Goal: Task Accomplishment & Management: Manage account settings

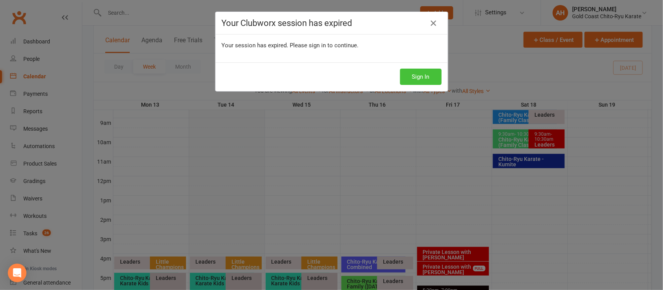
click at [414, 81] on button "Sign In" at bounding box center [421, 77] width 42 height 16
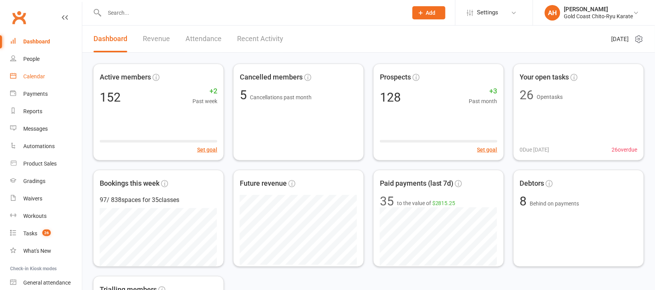
click at [29, 80] on div "Calendar" at bounding box center [34, 76] width 22 height 6
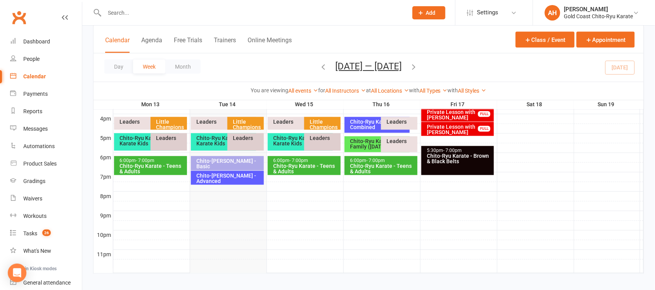
scroll to position [360, 0]
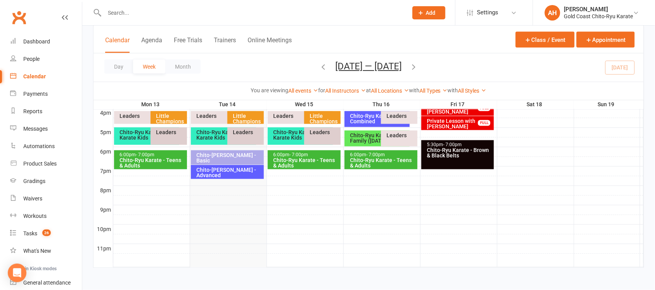
click at [228, 160] on div "Chito-[PERSON_NAME] - Basic" at bounding box center [229, 158] width 66 height 11
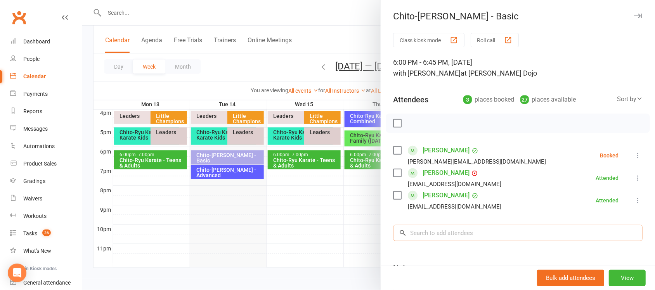
click at [432, 238] on input "search" at bounding box center [518, 233] width 250 height 16
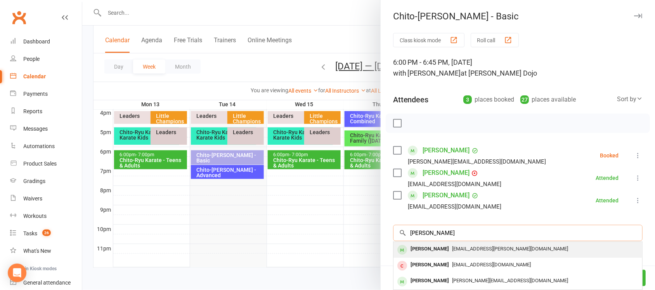
type input "[PERSON_NAME]"
click at [424, 252] on div "[PERSON_NAME]" at bounding box center [430, 249] width 45 height 11
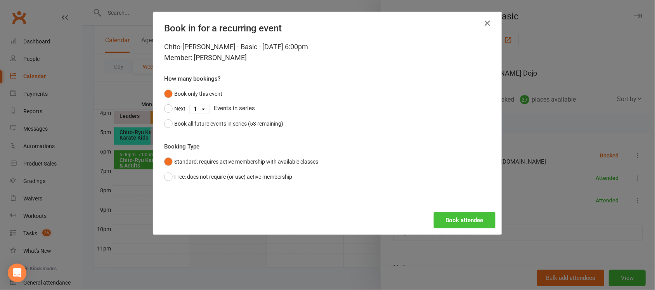
click at [452, 218] on button "Book attendee" at bounding box center [465, 220] width 62 height 16
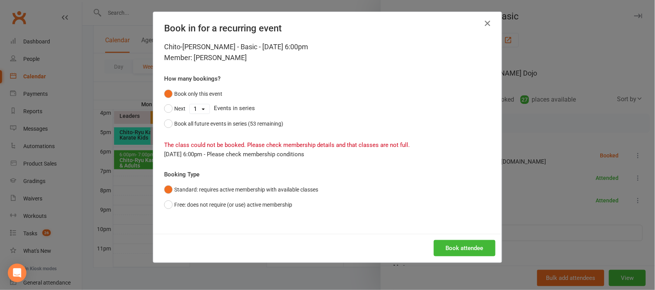
click at [487, 23] on icon "button" at bounding box center [487, 23] width 9 height 9
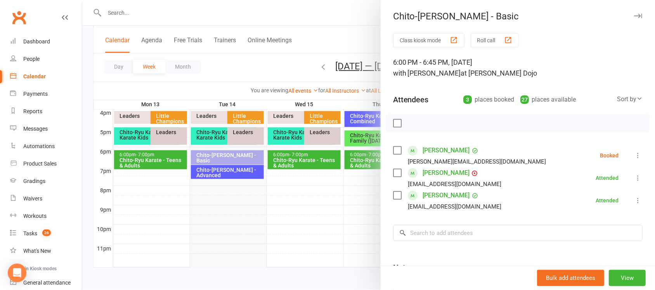
click at [634, 17] on icon "button" at bounding box center [638, 16] width 8 height 5
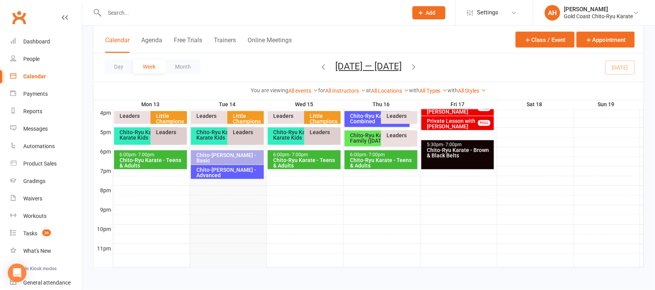
click at [147, 16] on input "text" at bounding box center [252, 12] width 301 height 11
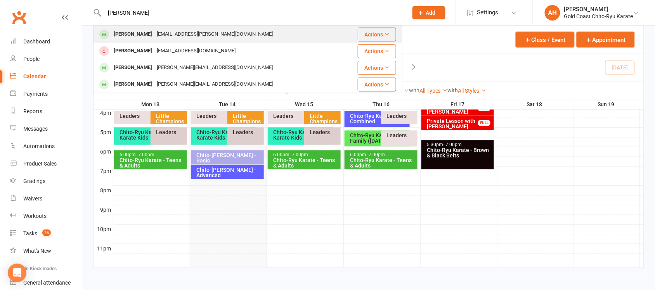
type input "[PERSON_NAME]"
click at [127, 35] on div "[PERSON_NAME]" at bounding box center [132, 34] width 43 height 11
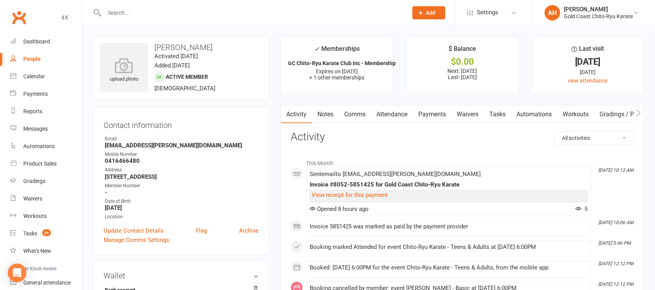
click at [396, 118] on link "Attendance" at bounding box center [392, 115] width 42 height 18
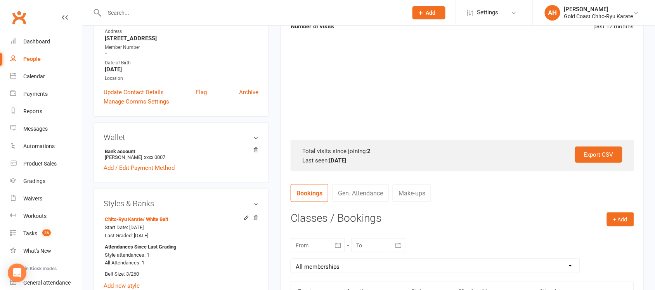
scroll to position [146, 0]
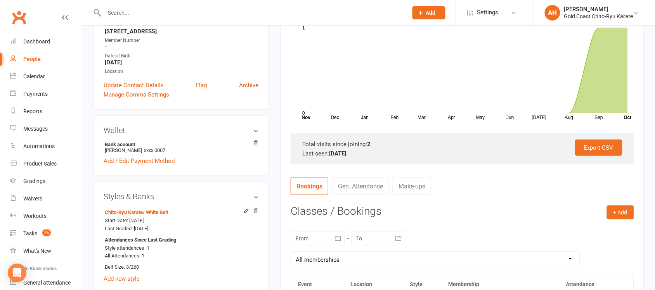
click at [364, 184] on link "Gen. Attendance" at bounding box center [360, 186] width 57 height 18
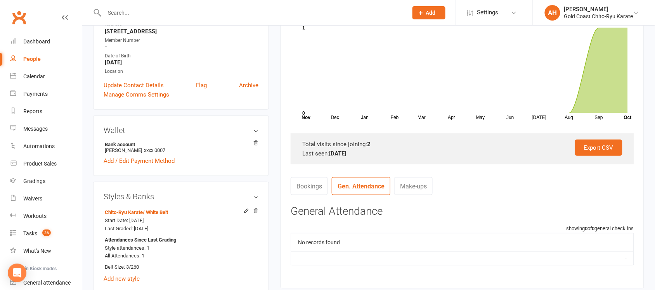
click at [316, 187] on link "Bookings" at bounding box center [309, 186] width 37 height 18
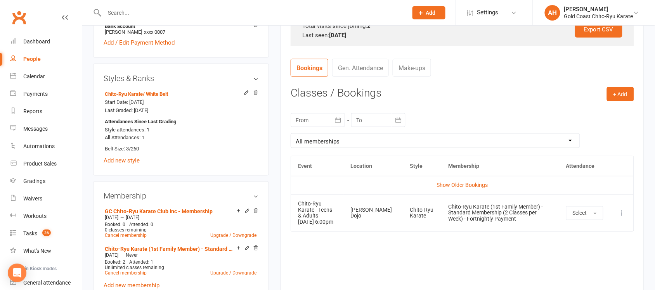
scroll to position [291, 0]
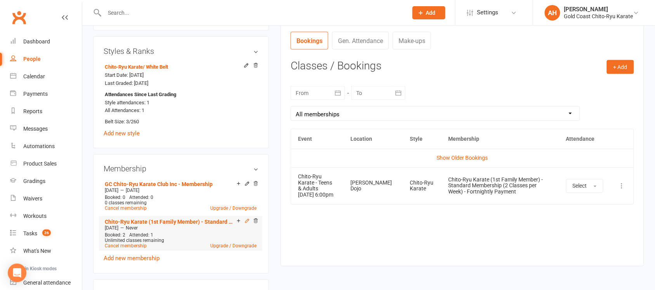
click at [247, 222] on icon at bounding box center [247, 221] width 5 height 5
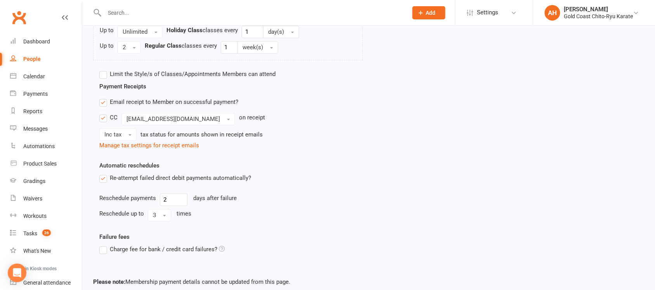
scroll to position [291, 0]
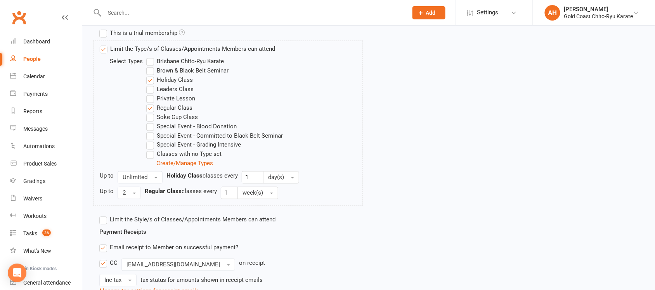
click at [105, 221] on label "Limit the Style/s of Classes/Appointments Members can attend" at bounding box center [187, 220] width 176 height 9
click at [104, 216] on input "Limit the Style/s of Classes/Appointments Members can attend" at bounding box center [101, 216] width 5 height 0
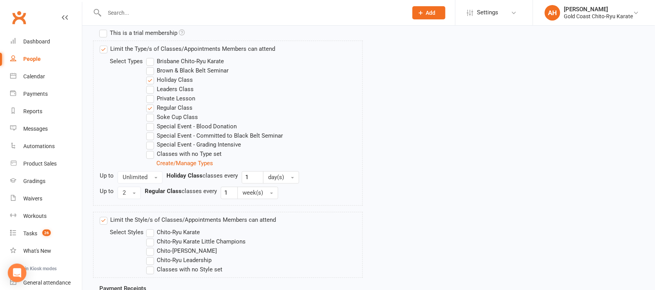
scroll to position [437, 0]
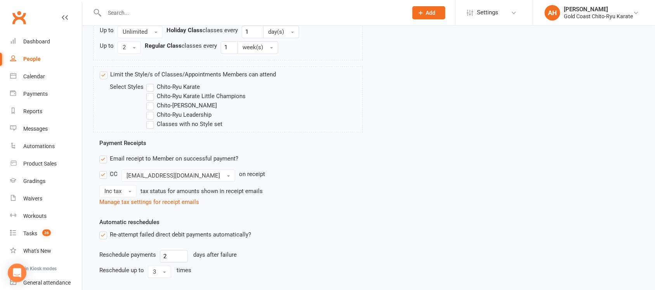
click at [152, 90] on label "Chito-Ryu Karate" at bounding box center [173, 87] width 54 height 9
click at [151, 83] on input "Chito-Ryu Karate" at bounding box center [148, 83] width 5 height 0
click at [150, 109] on label "Chito-[PERSON_NAME]" at bounding box center [181, 105] width 71 height 9
click at [150, 101] on input "Chito-[PERSON_NAME]" at bounding box center [148, 101] width 5 height 0
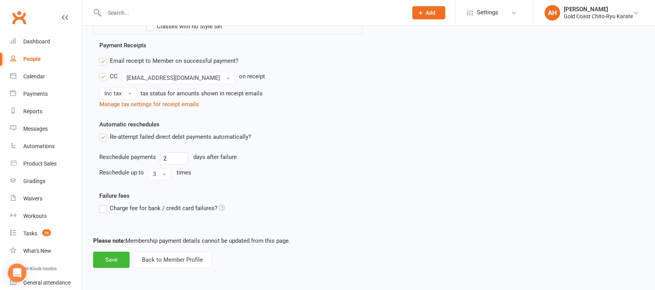
scroll to position [390, 0]
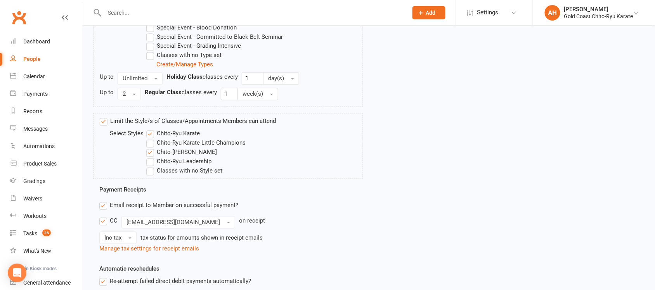
click at [150, 55] on label "Classes with no Type set" at bounding box center [183, 55] width 75 height 9
click at [150, 51] on input "Classes with no Type set" at bounding box center [148, 51] width 5 height 0
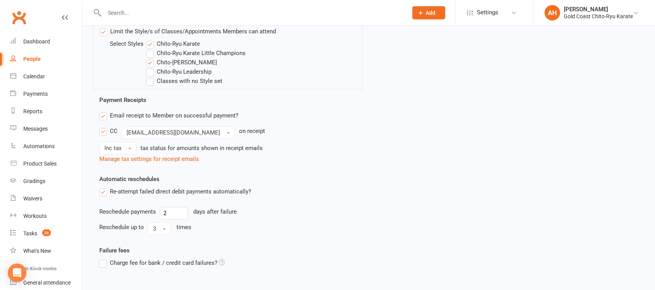
scroll to position [536, 0]
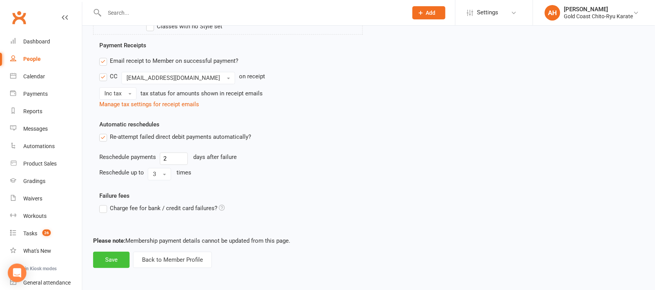
click at [114, 262] on button "Save" at bounding box center [111, 260] width 36 height 16
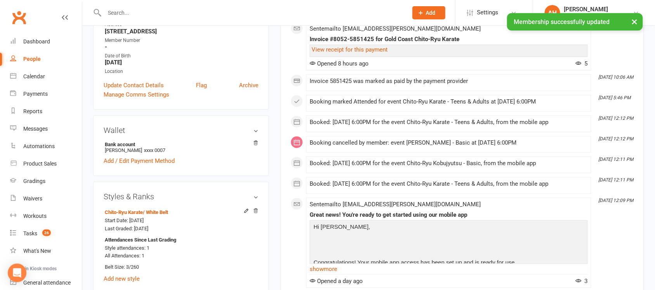
scroll to position [291, 0]
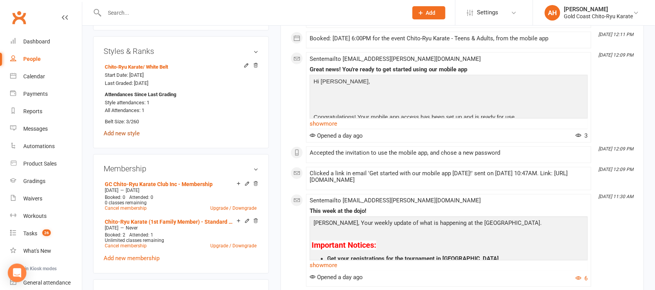
click at [120, 134] on link "Add new style" at bounding box center [122, 133] width 36 height 7
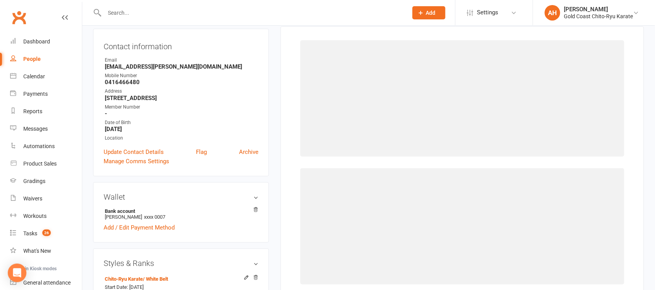
scroll to position [66, 0]
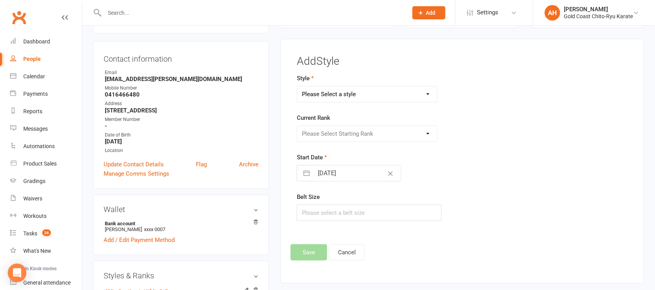
drag, startPoint x: 407, startPoint y: 94, endPoint x: 402, endPoint y: 97, distance: 5.5
click at [407, 94] on select "Please Select a style Chito-Ryu Karate Chito-Ryu Karate Little Champions Chito-…" at bounding box center [367, 95] width 140 height 16
select select "2774"
click at [298, 87] on select "Please Select a style Chito-Ryu Karate Chito-Ryu Karate Little Champions Chito-…" at bounding box center [367, 95] width 140 height 16
click at [385, 135] on select "Please Select Starting Rank White Belt 5th Kyu 4th Kyu 3rd Kyu 2nd Kyu 1st Kyu …" at bounding box center [367, 134] width 140 height 16
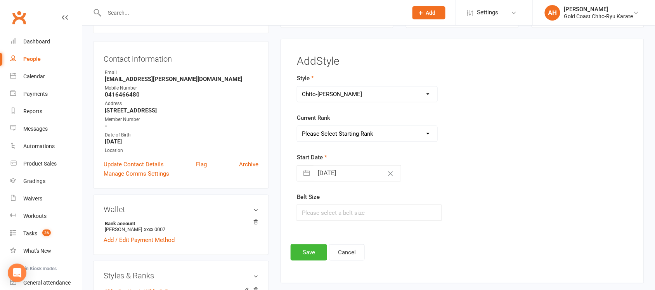
select select "29201"
click at [298, 127] on select "Please Select Starting Rank White Belt 5th Kyu 4th Kyu 3rd Kyu 2nd Kyu 1st Kyu …" at bounding box center [367, 134] width 140 height 16
click at [308, 258] on button "Save" at bounding box center [309, 253] width 36 height 16
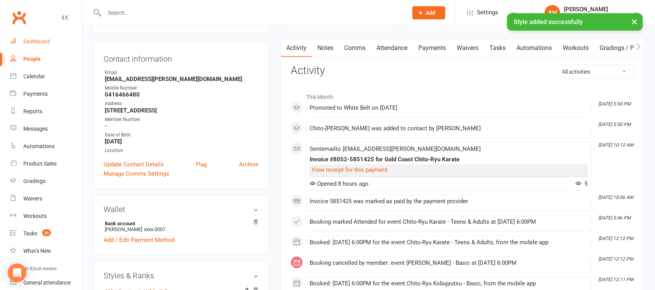
click at [32, 43] on div "Dashboard" at bounding box center [36, 41] width 27 height 6
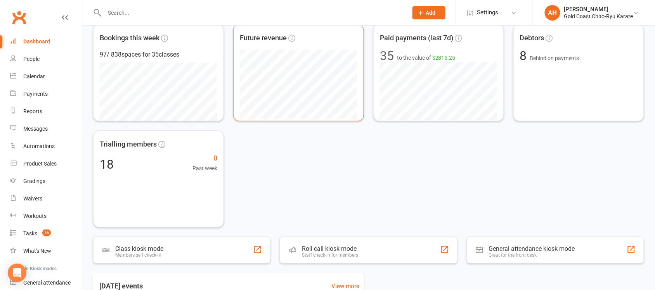
scroll to position [261, 0]
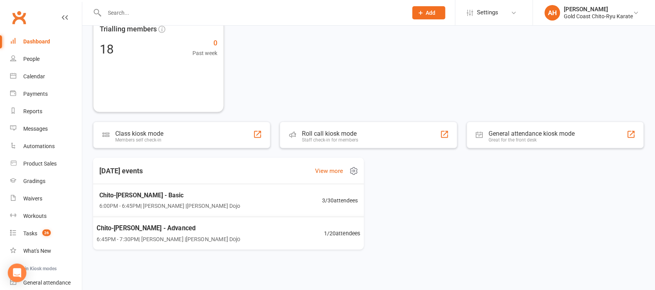
click at [340, 236] on span "1 / 20 attendees" at bounding box center [342, 233] width 36 height 9
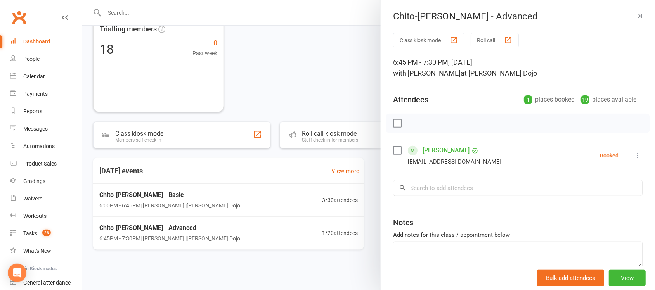
click at [634, 15] on icon "button" at bounding box center [638, 16] width 8 height 5
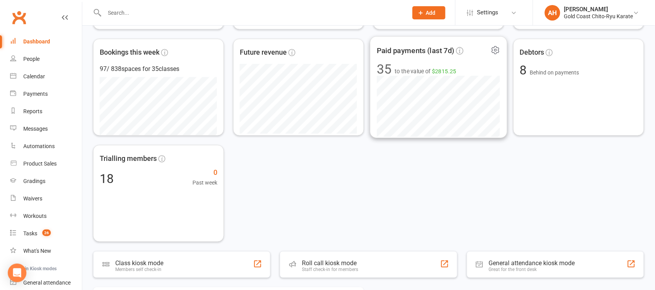
scroll to position [146, 0]
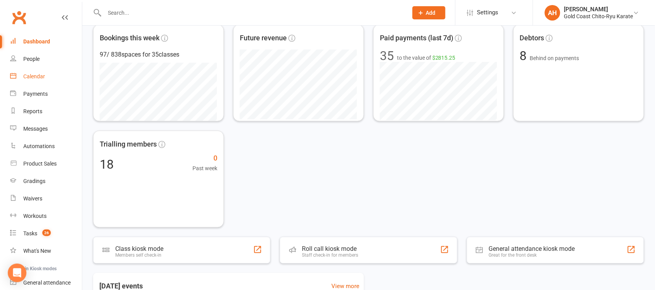
click at [42, 85] on link "Calendar" at bounding box center [46, 76] width 72 height 17
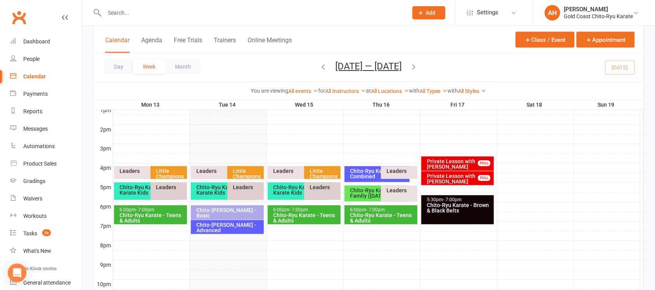
scroll to position [360, 0]
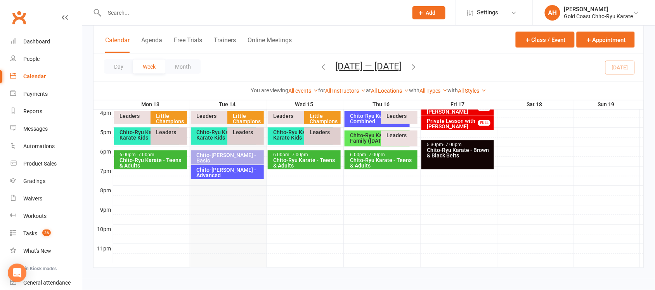
click at [234, 158] on div "Chito-[PERSON_NAME] - Basic" at bounding box center [229, 158] width 66 height 11
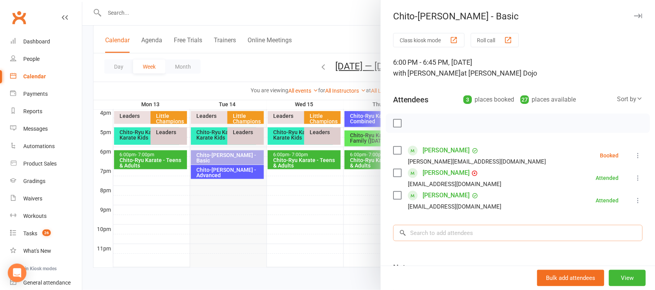
click at [450, 237] on input "search" at bounding box center [518, 233] width 250 height 16
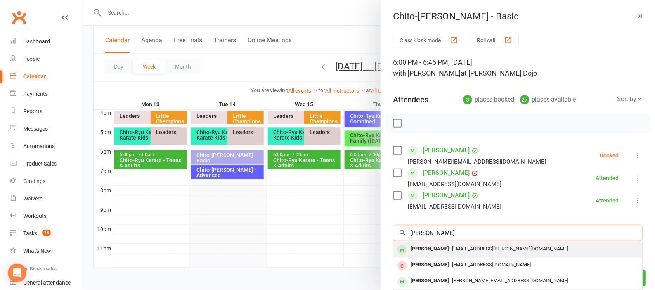
type input "[PERSON_NAME]"
click at [428, 248] on div "[PERSON_NAME]" at bounding box center [430, 249] width 45 height 11
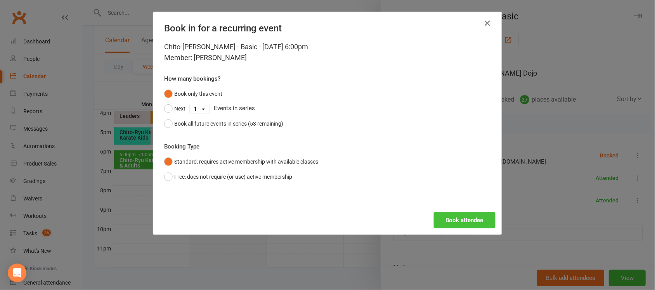
click at [470, 218] on button "Book attendee" at bounding box center [465, 220] width 62 height 16
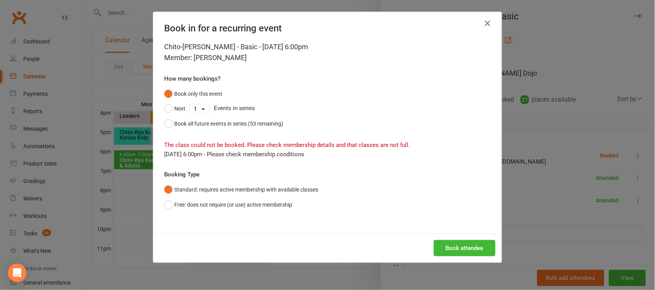
click at [485, 24] on icon "button" at bounding box center [487, 23] width 9 height 9
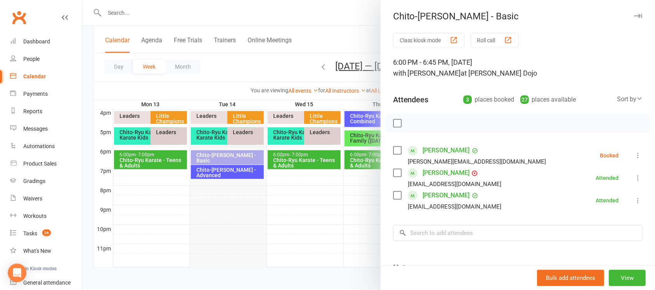
click at [634, 15] on icon "button" at bounding box center [638, 16] width 8 height 5
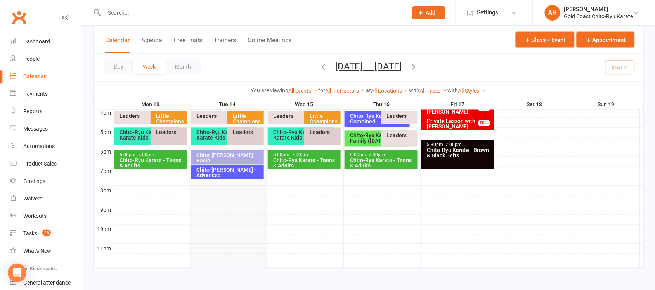
click at [136, 17] on input "text" at bounding box center [252, 12] width 301 height 11
click at [146, 18] on div at bounding box center [247, 12] width 309 height 25
click at [118, 12] on input "text" at bounding box center [252, 12] width 301 height 11
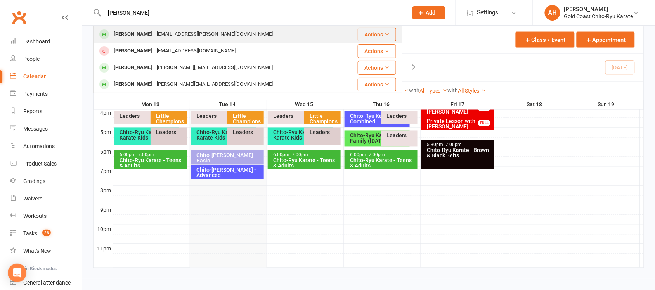
type input "[PERSON_NAME]"
click at [127, 37] on div "[PERSON_NAME]" at bounding box center [132, 34] width 43 height 11
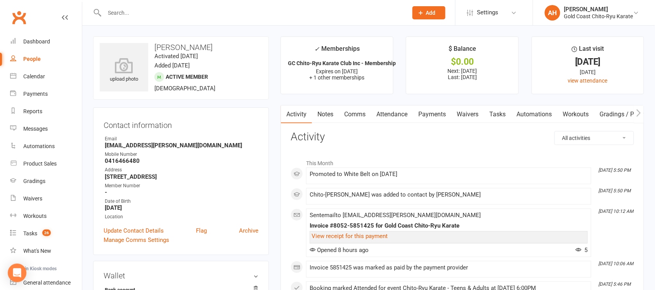
click at [428, 116] on link "Payments" at bounding box center [432, 115] width 38 height 18
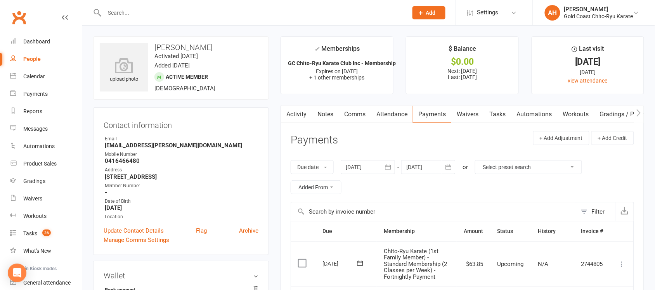
click at [400, 116] on link "Attendance" at bounding box center [392, 115] width 42 height 18
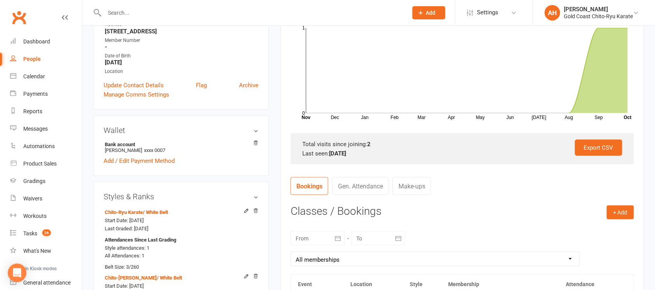
scroll to position [291, 0]
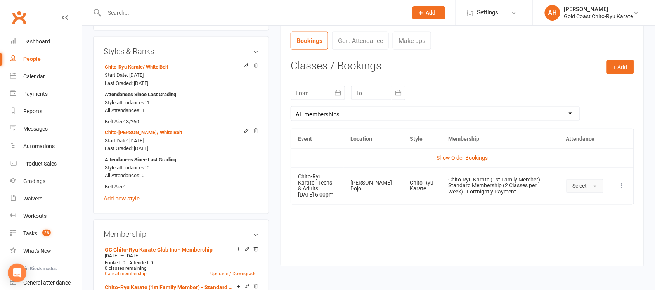
click at [595, 187] on span "button" at bounding box center [595, 187] width 3 height 2
click at [472, 158] on link "Show Older Bookings" at bounding box center [462, 158] width 51 height 6
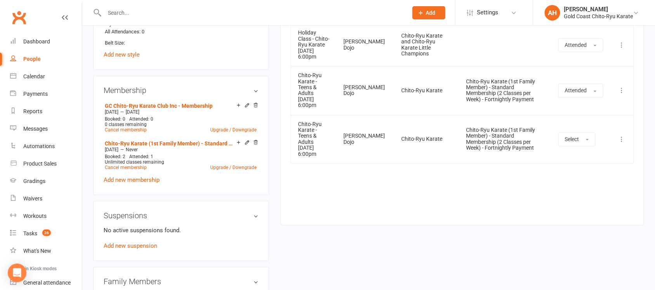
scroll to position [437, 0]
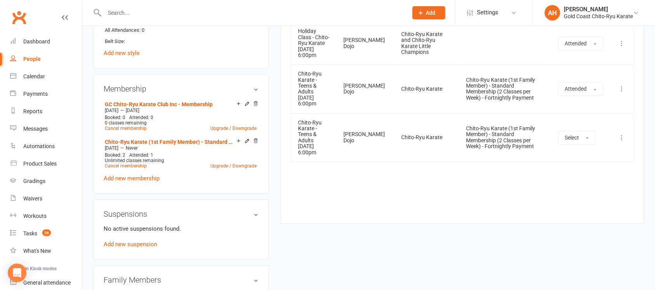
click at [624, 134] on icon at bounding box center [623, 138] width 8 height 8
click at [586, 178] on link "Remove booking" at bounding box center [588, 185] width 77 height 16
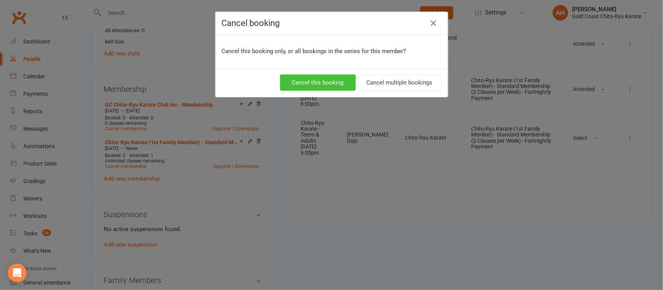
click at [325, 80] on button "Cancel this booking" at bounding box center [318, 83] width 76 height 16
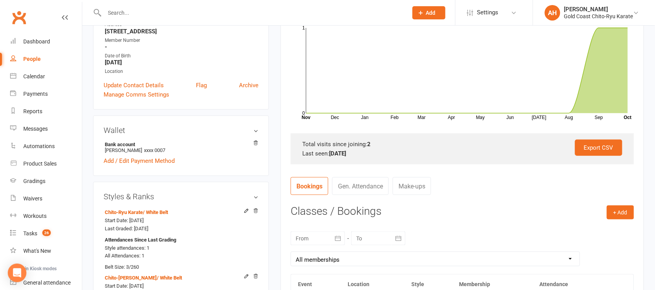
scroll to position [291, 0]
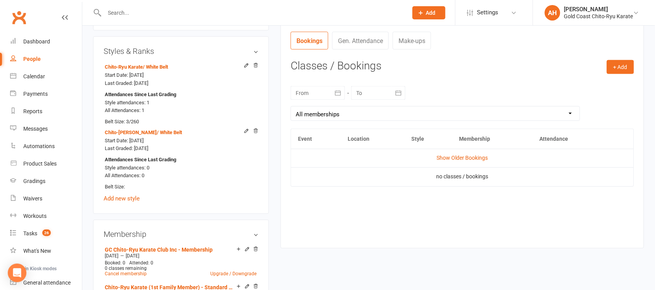
click at [457, 153] on td "Show Older Bookings" at bounding box center [462, 158] width 343 height 19
click at [457, 158] on link "Show Older Bookings" at bounding box center [462, 158] width 51 height 6
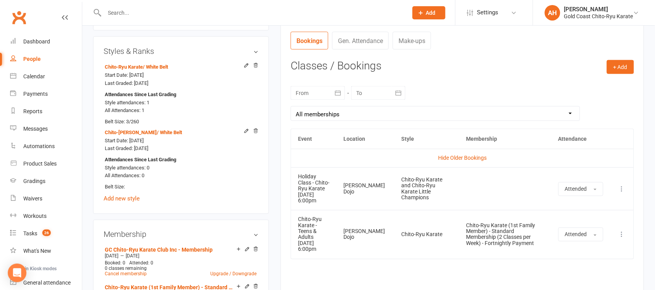
scroll to position [0, 0]
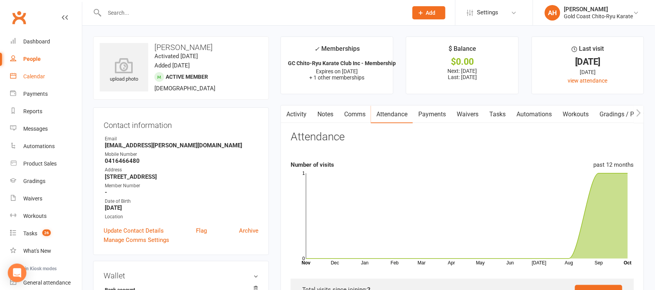
click at [37, 80] on div "Calendar" at bounding box center [34, 76] width 22 height 6
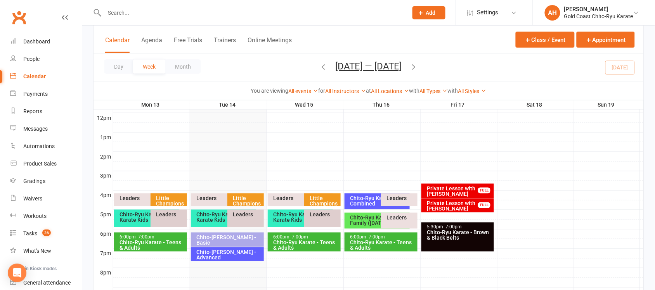
scroll to position [291, 0]
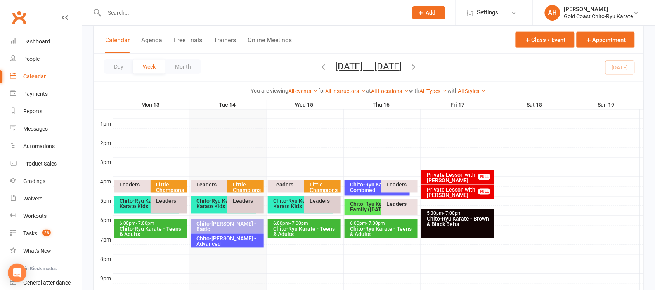
click at [224, 225] on div "Chito-[PERSON_NAME] - Basic" at bounding box center [229, 227] width 66 height 11
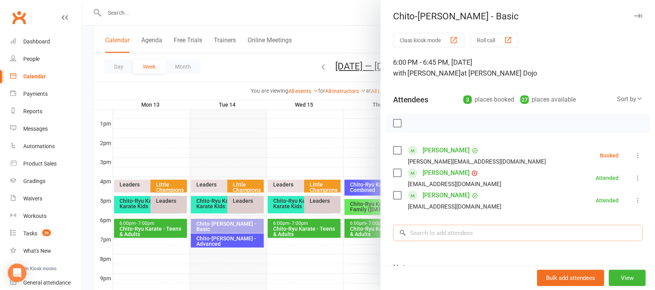
click at [439, 234] on input "search" at bounding box center [518, 233] width 250 height 16
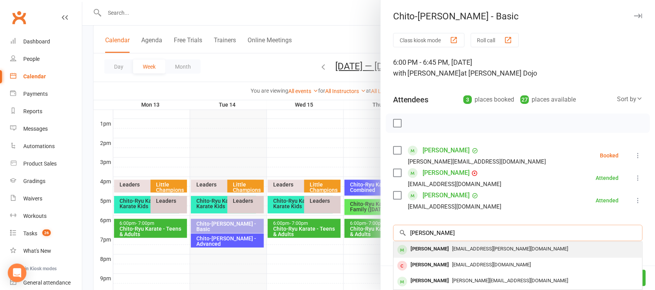
type input "[PERSON_NAME]"
click at [426, 251] on div "[PERSON_NAME]" at bounding box center [430, 249] width 45 height 11
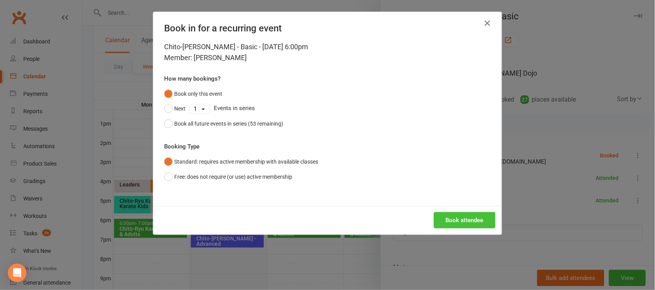
click at [471, 224] on button "Book attendee" at bounding box center [465, 220] width 62 height 16
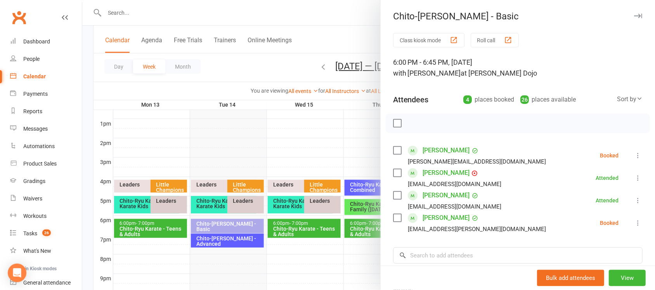
click at [193, 8] on div at bounding box center [368, 145] width 573 height 290
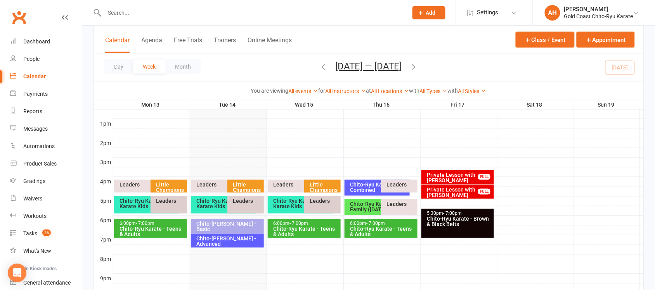
click at [149, 14] on input "text" at bounding box center [252, 12] width 301 height 11
